Goal: Navigation & Orientation: Find specific page/section

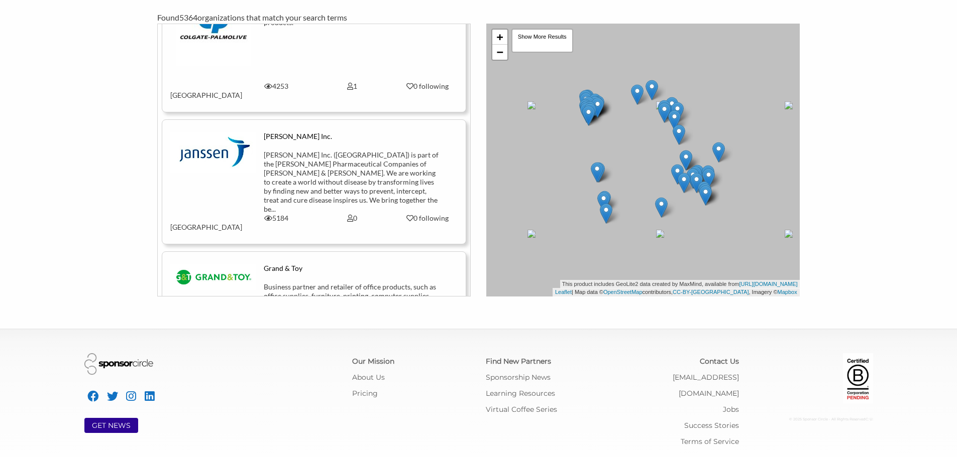
scroll to position [1865, 0]
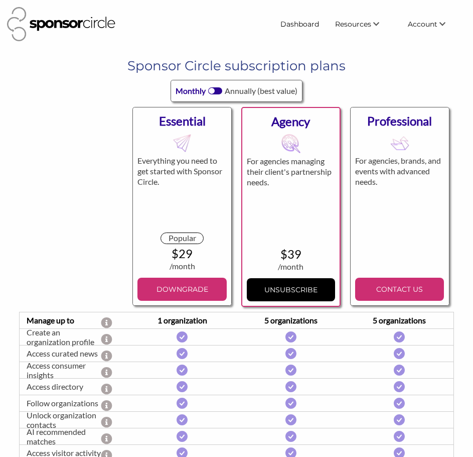
click at [386, 69] on h1 "Sponsor Circle subscription plans" at bounding box center [237, 66] width 421 height 18
